Goal: Check status: Check status

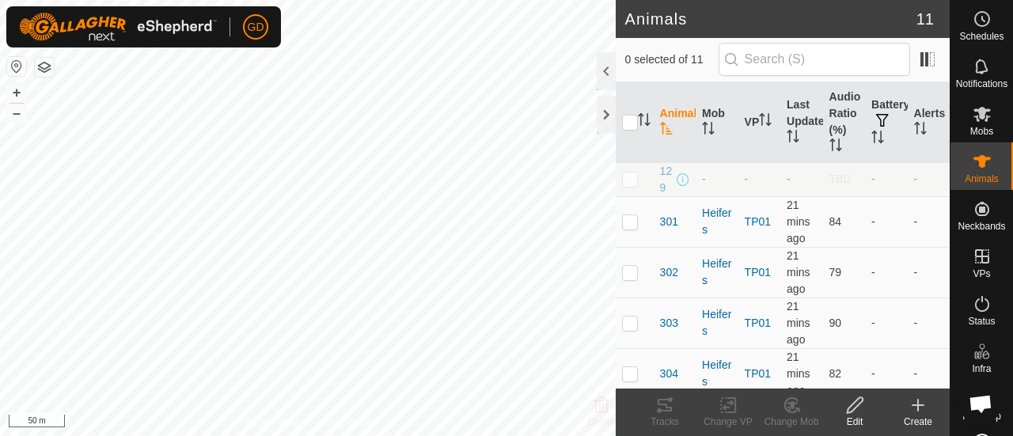
checkbox input "true"
click at [665, 409] on icon at bounding box center [664, 405] width 19 height 19
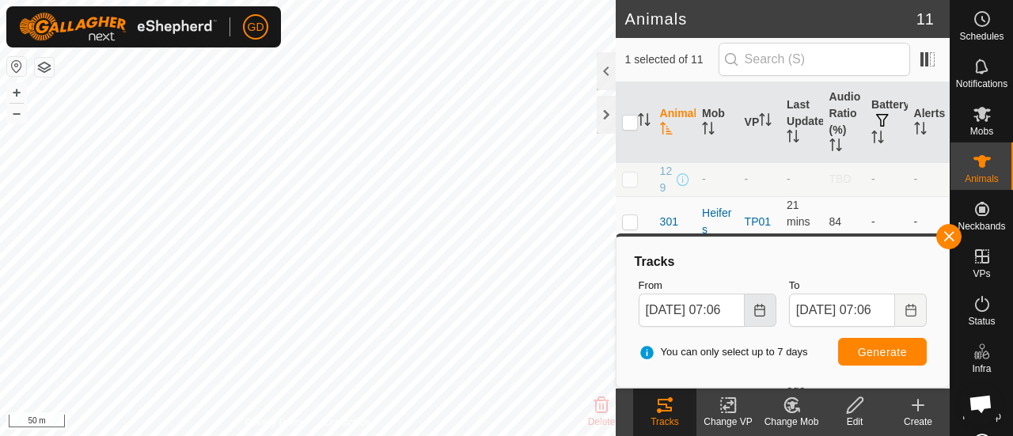
click at [756, 313] on icon "Choose Date" at bounding box center [759, 310] width 13 height 13
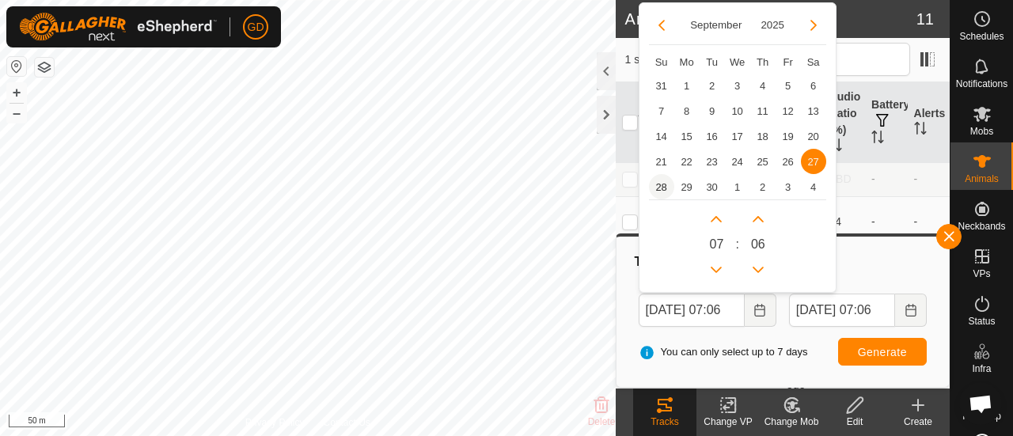
click at [659, 184] on span "28" at bounding box center [661, 186] width 25 height 25
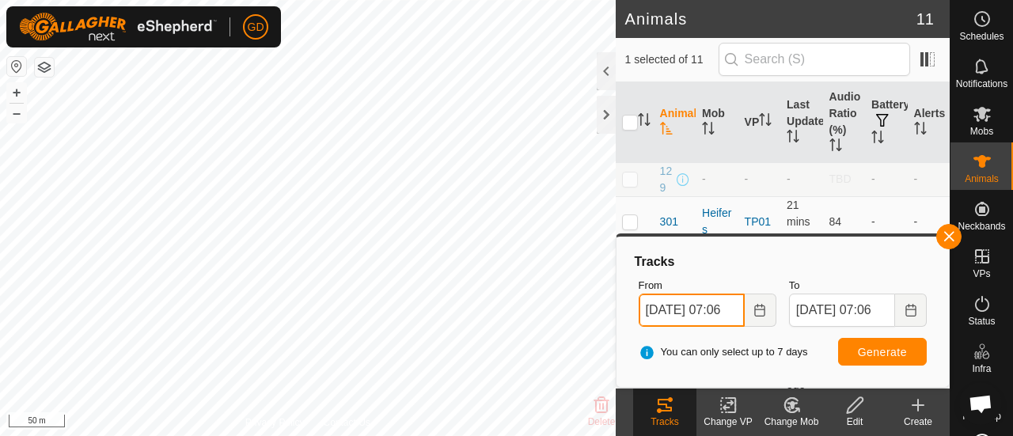
click at [721, 305] on input "[DATE] 07:06" at bounding box center [691, 310] width 106 height 33
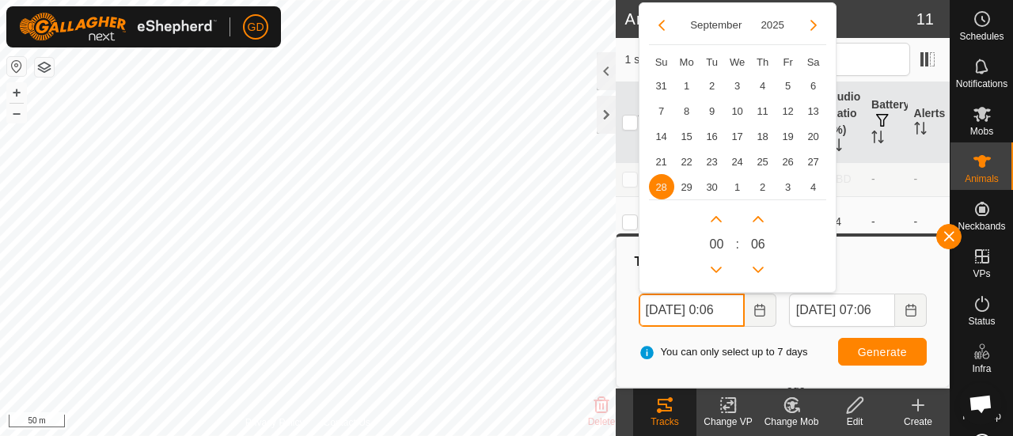
scroll to position [0, 7]
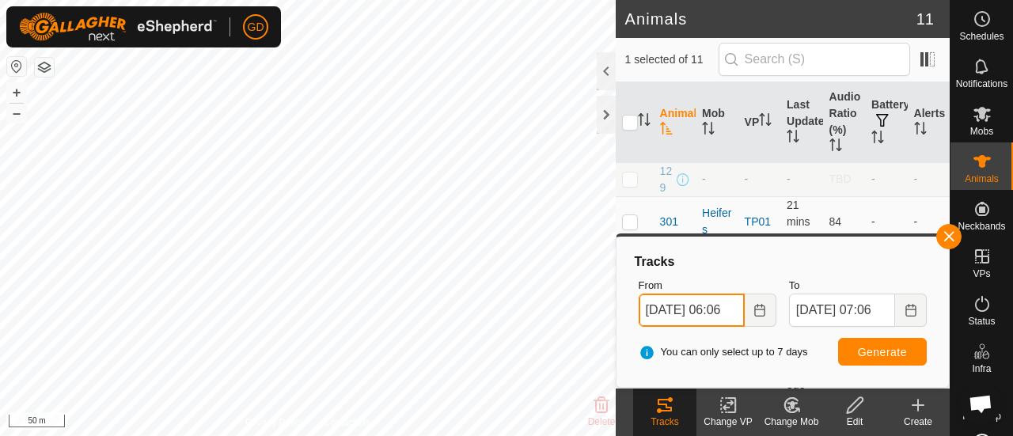
type input "[DATE] 06:06"
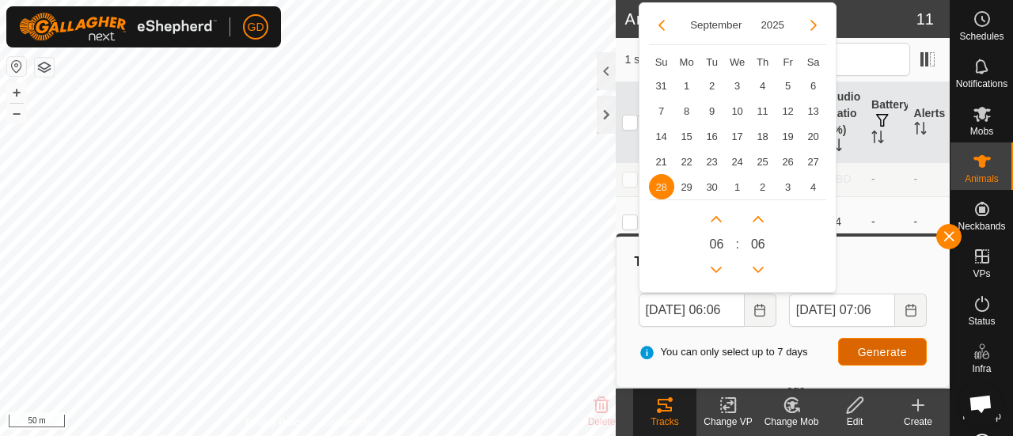
scroll to position [0, 0]
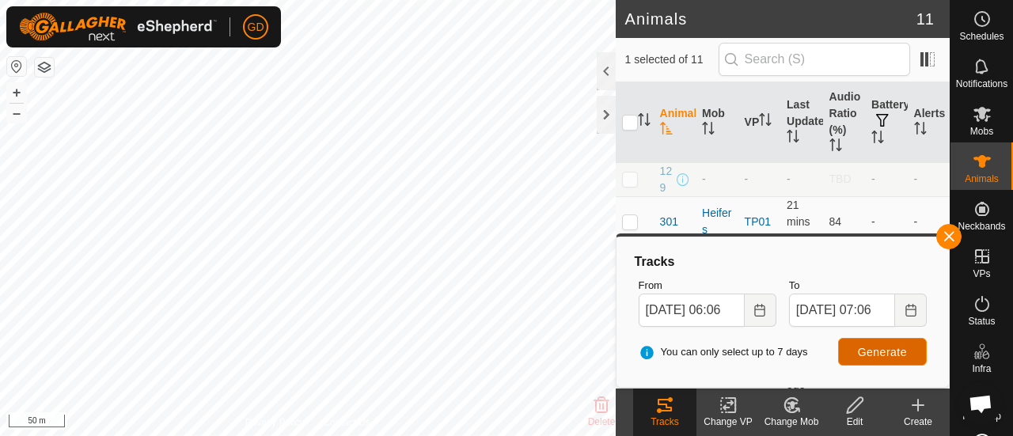
click at [870, 343] on button "Generate" at bounding box center [882, 352] width 89 height 28
